Goal: Obtain resource: Download file/media

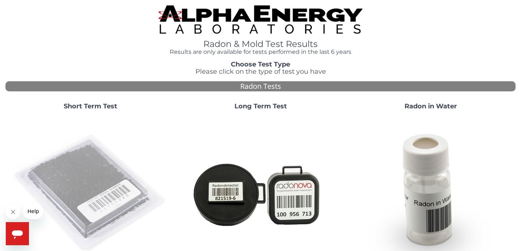
click at [128, 173] on img at bounding box center [90, 193] width 155 height 155
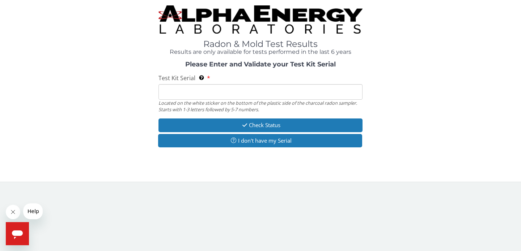
click at [207, 90] on input "Test Kit Serial Located on the white sticker on the bottom of the plastic side …" at bounding box center [260, 92] width 204 height 16
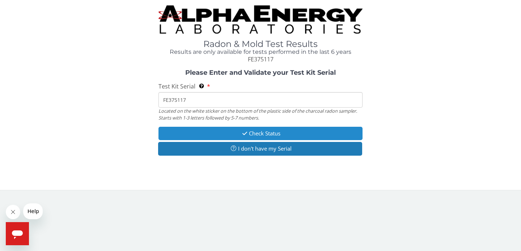
type input "FE375117"
click at [245, 131] on icon "button" at bounding box center [244, 133] width 8 height 5
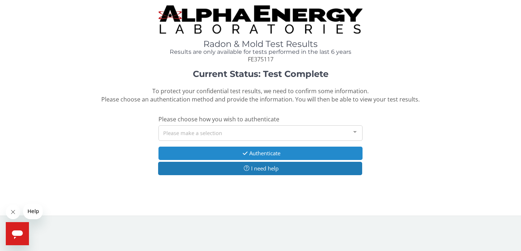
click at [256, 150] on button "Authenticate" at bounding box center [260, 153] width 204 height 13
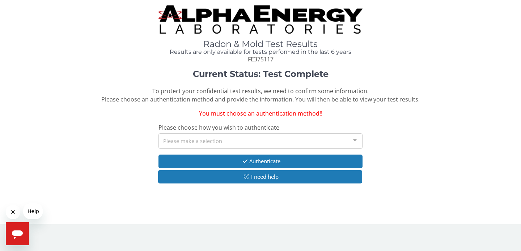
click at [213, 142] on div "Please make a selection" at bounding box center [260, 141] width 204 height 16
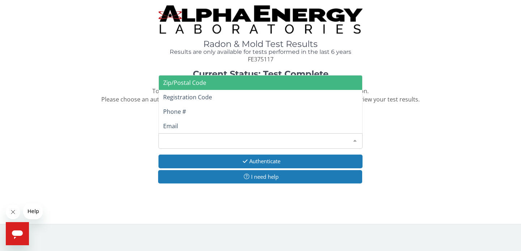
click at [195, 84] on span "Zip/Postal Code" at bounding box center [184, 83] width 43 height 8
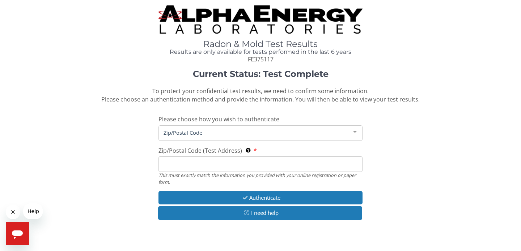
click at [200, 162] on input "Zip/Postal Code (Test Address) This must exactly match the information you prov…" at bounding box center [260, 165] width 204 height 16
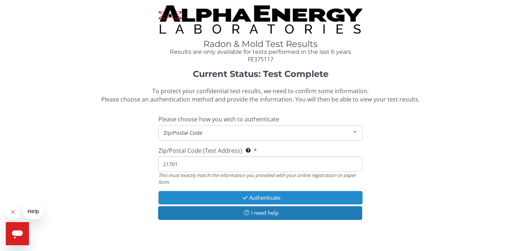
type input "21701"
click at [258, 197] on button "Authenticate" at bounding box center [260, 197] width 204 height 13
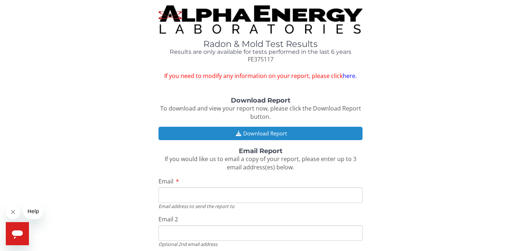
click at [262, 129] on button "Download Report" at bounding box center [260, 133] width 204 height 13
